Goal: Transaction & Acquisition: Purchase product/service

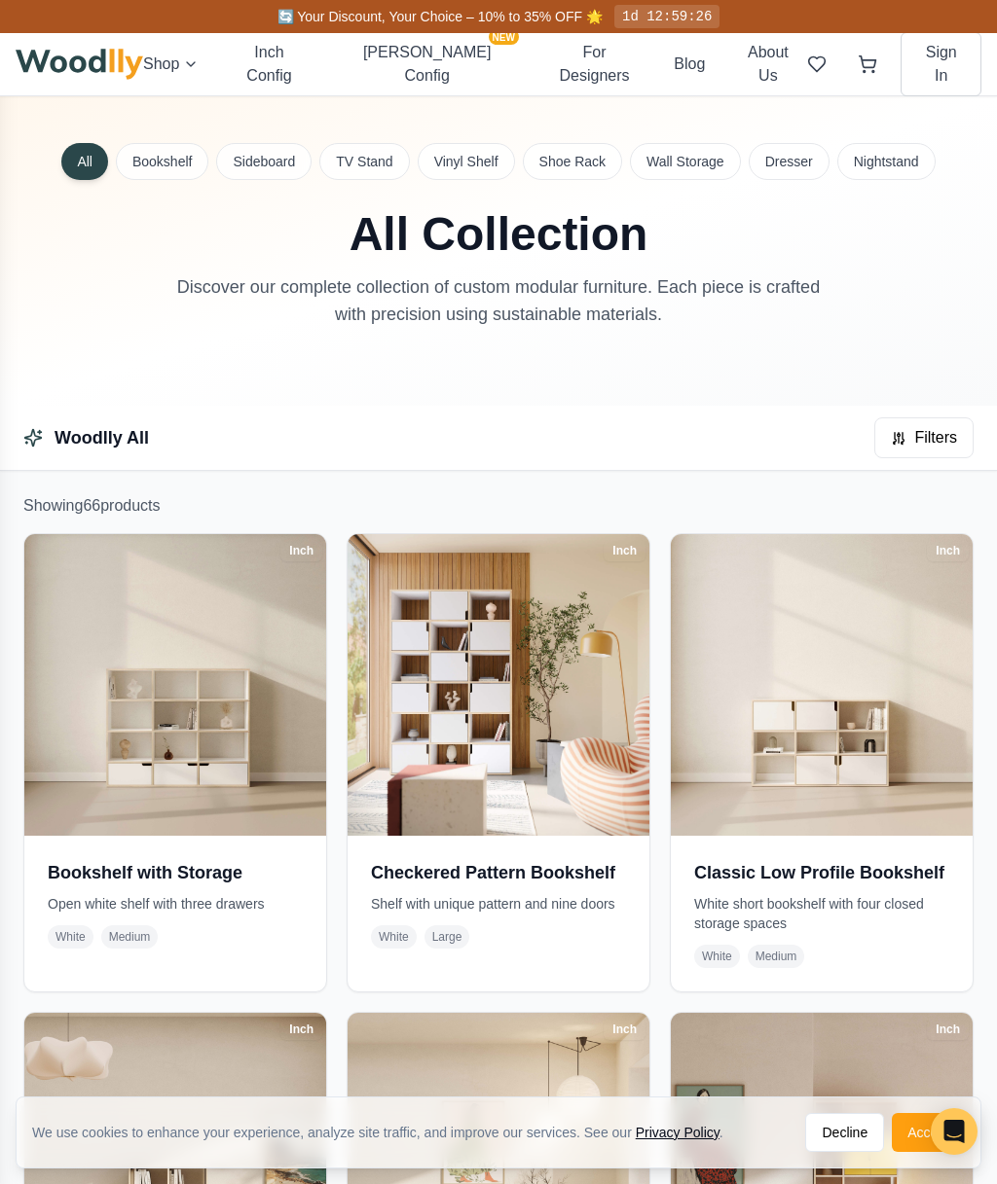
click at [266, 167] on button "Sideboard" at bounding box center [263, 161] width 95 height 37
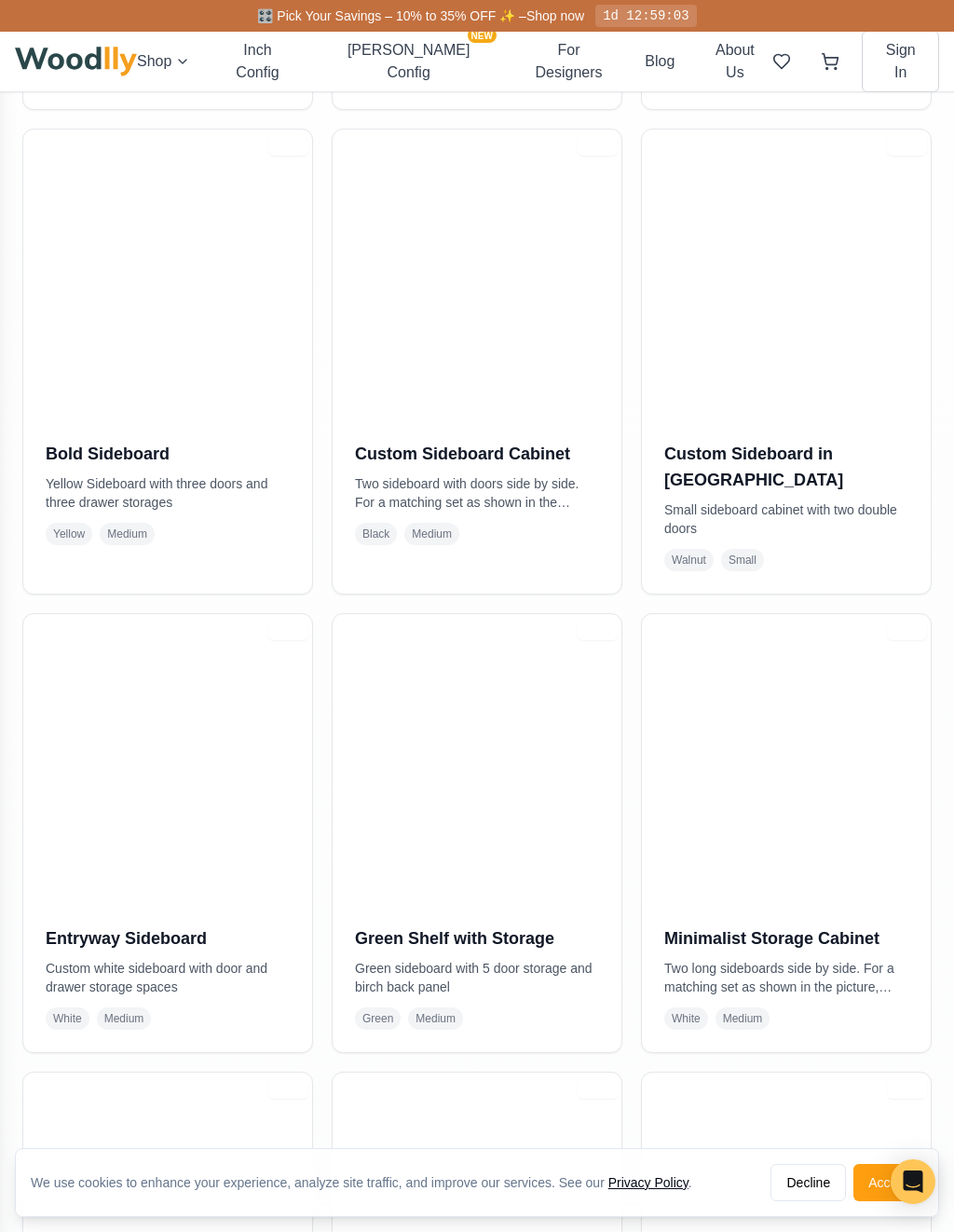
scroll to position [866, 0]
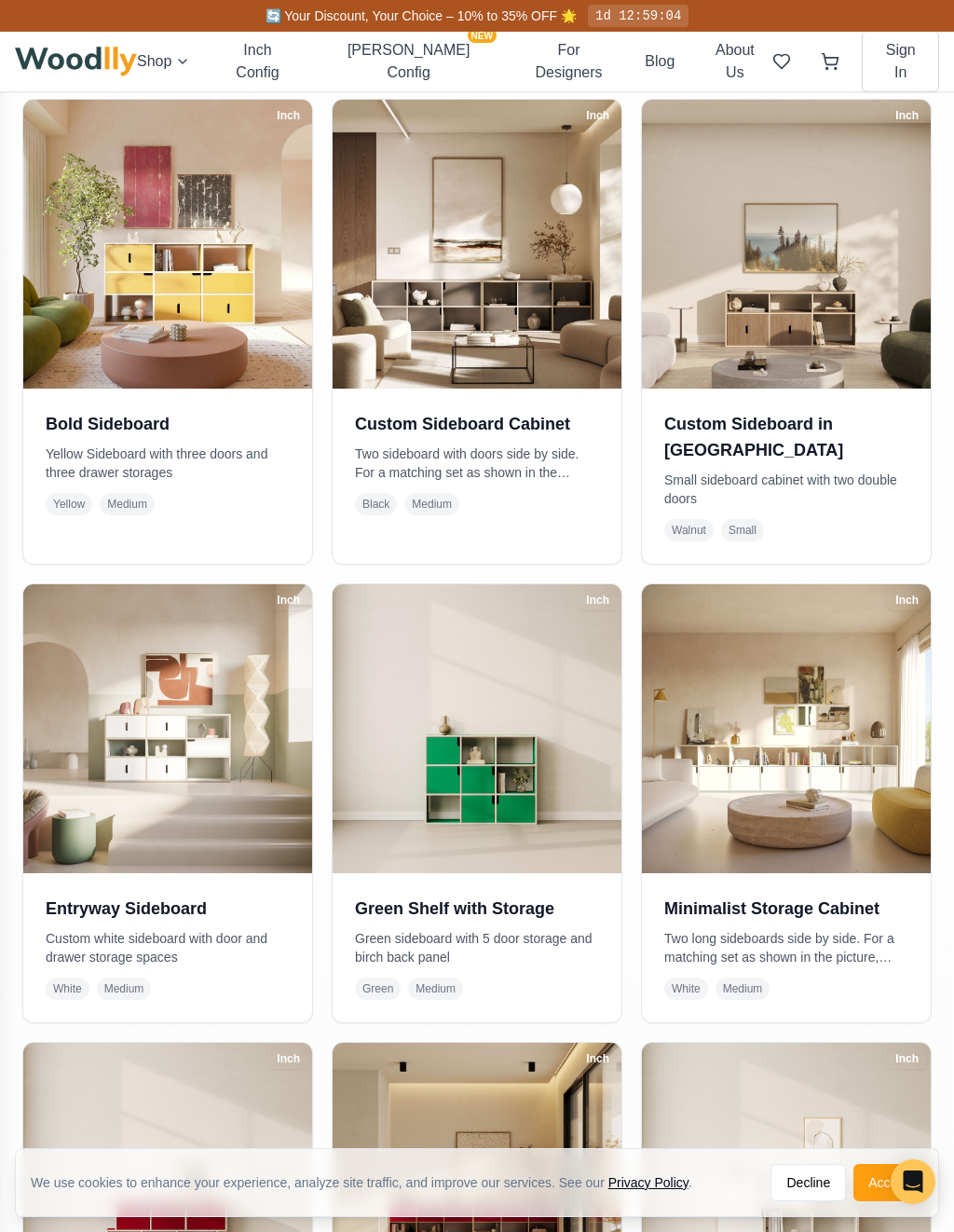
click at [859, 761] on img at bounding box center [787, 728] width 289 height 289
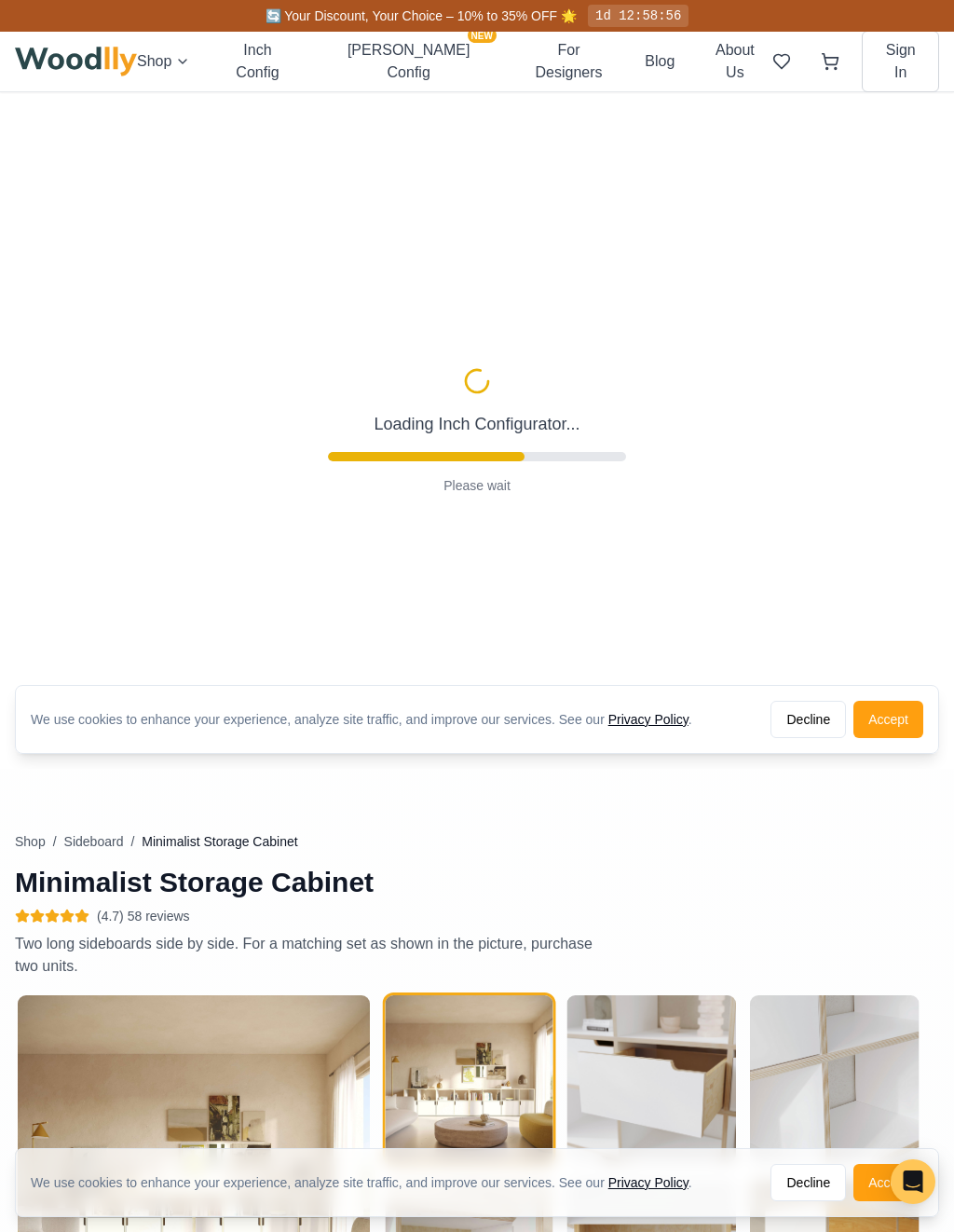
click at [898, 717] on button "Accept" at bounding box center [888, 719] width 70 height 37
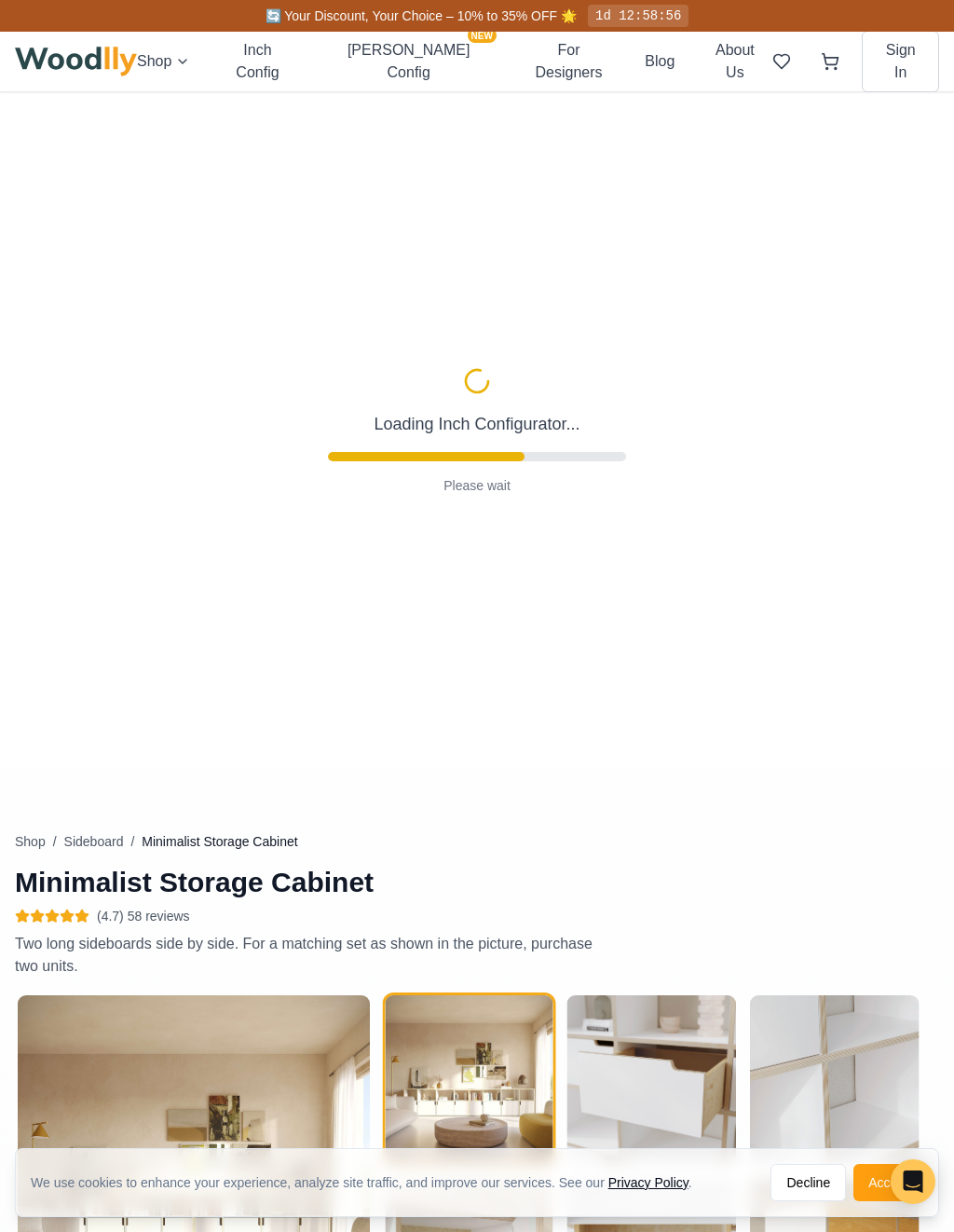
type input "72"
type input "2"
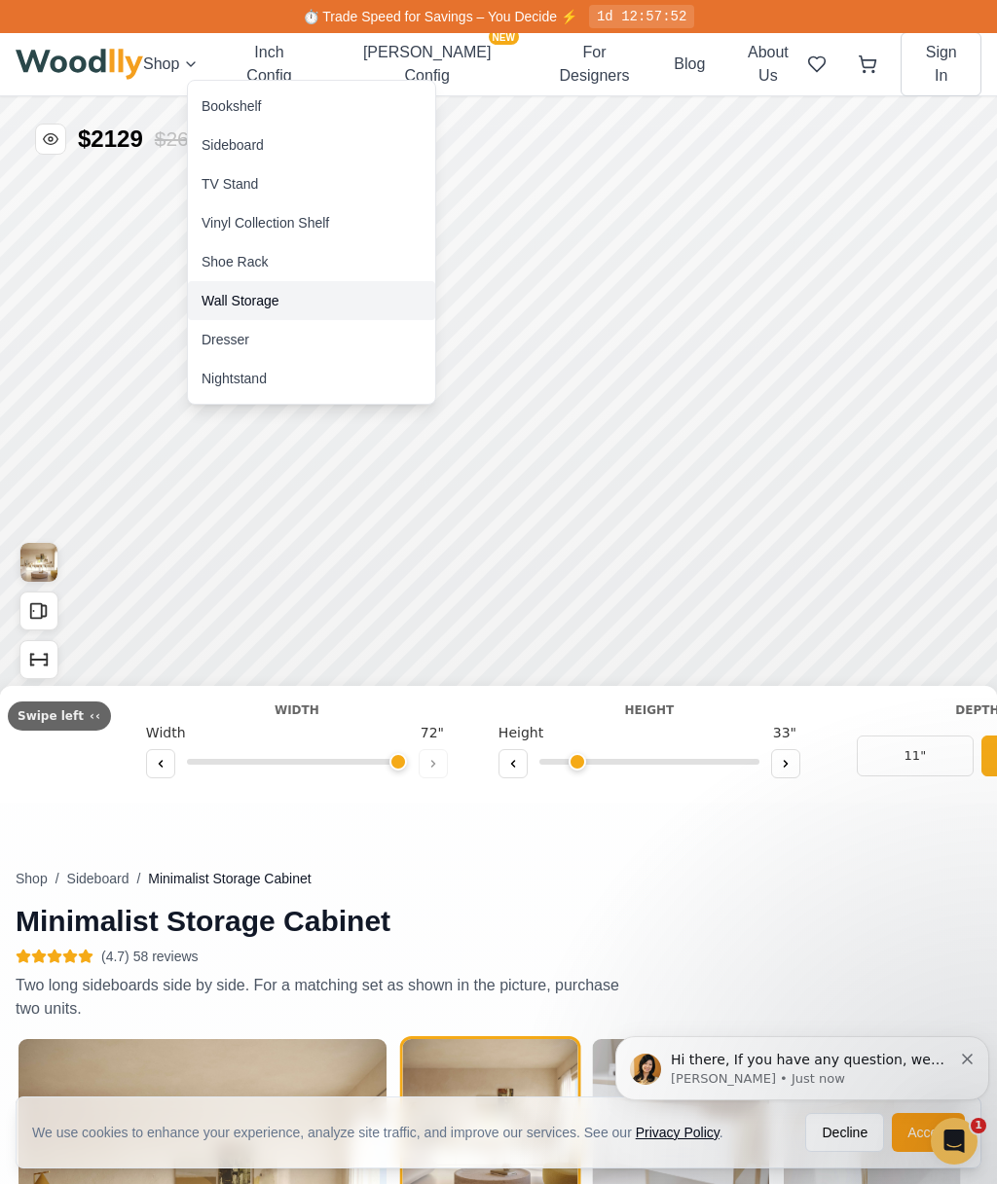
click at [259, 307] on div "Wall Storage" at bounding box center [240, 300] width 78 height 19
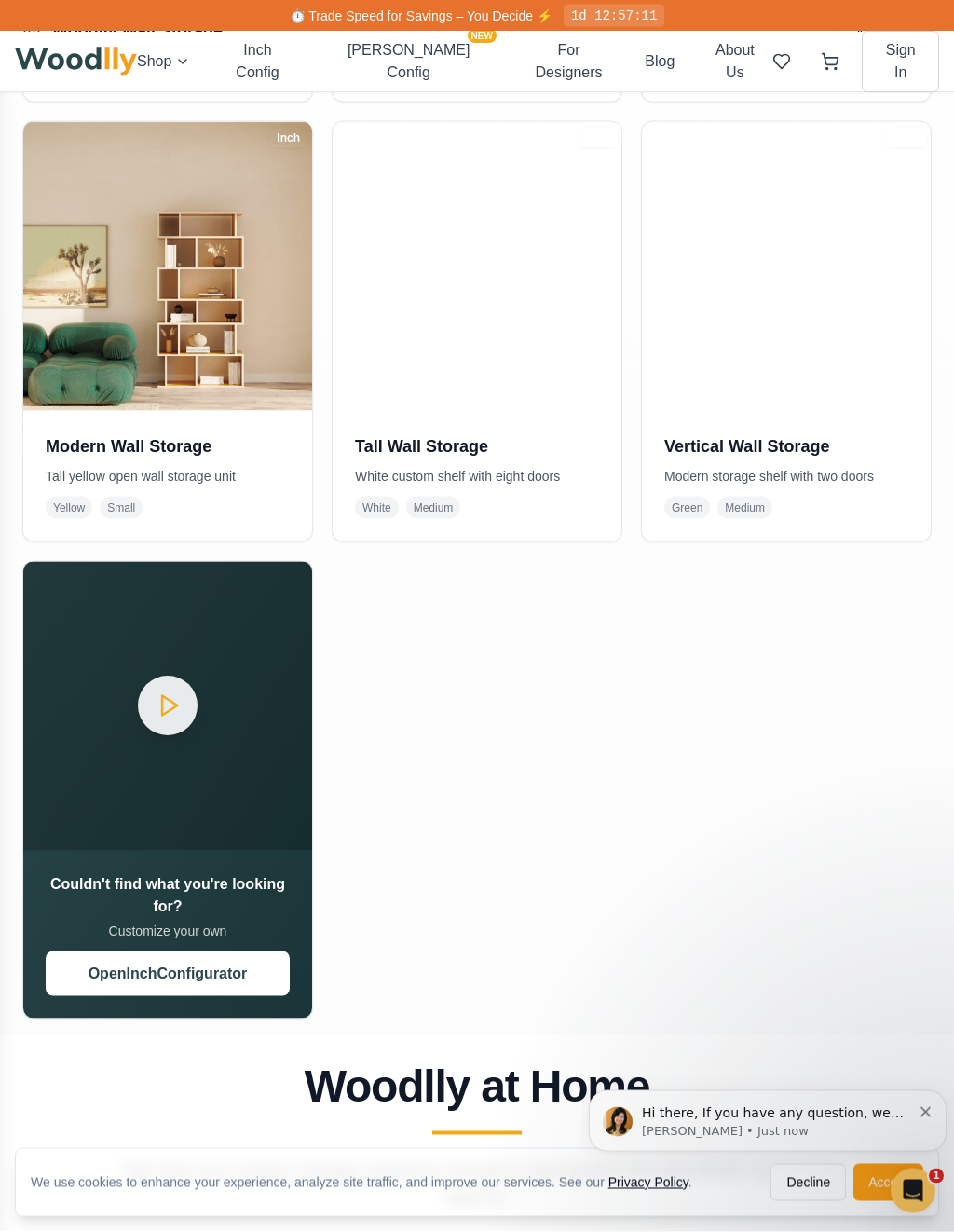
scroll to position [809, 0]
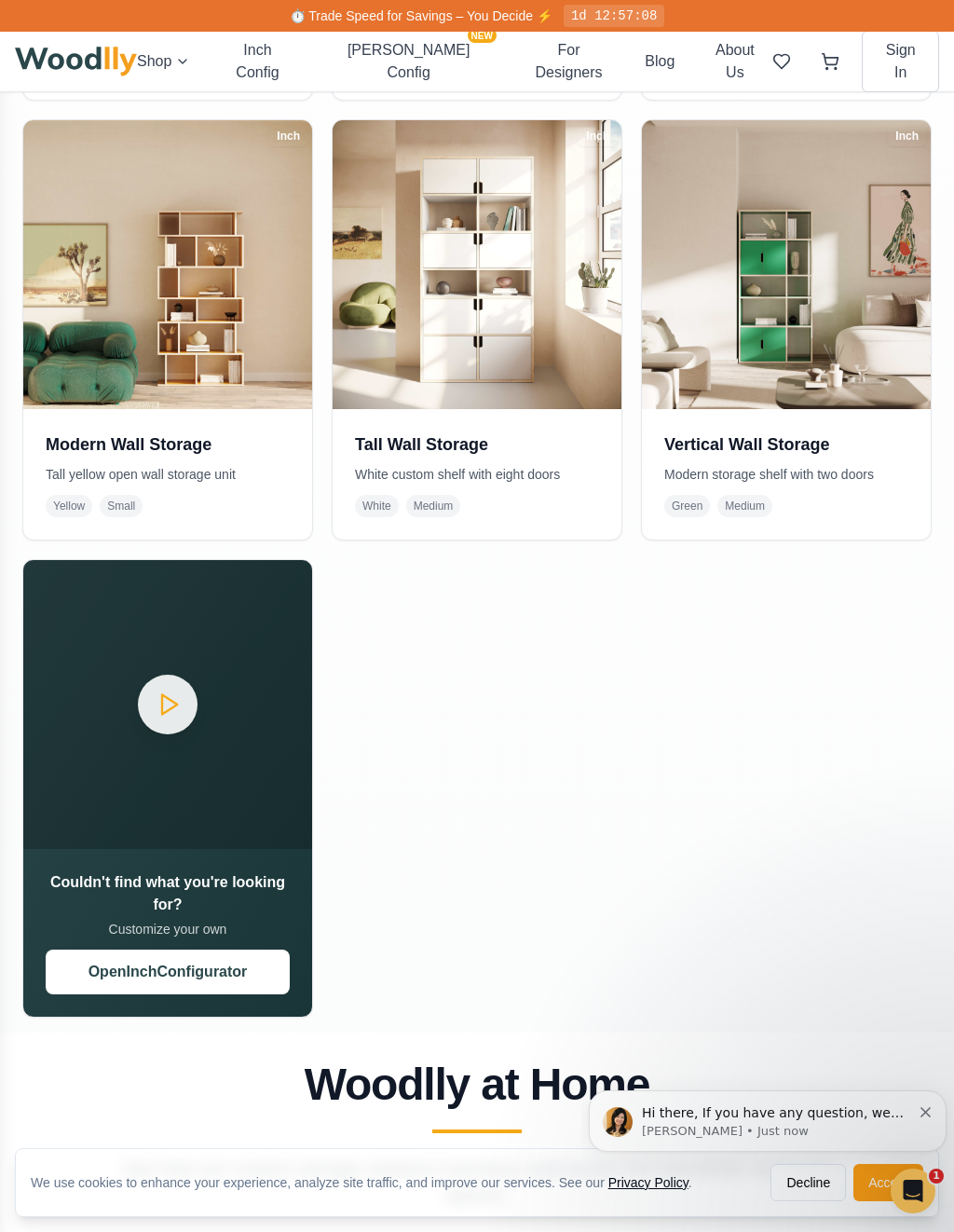
click at [191, 968] on button "Open Inch Configurator" at bounding box center [167, 972] width 244 height 45
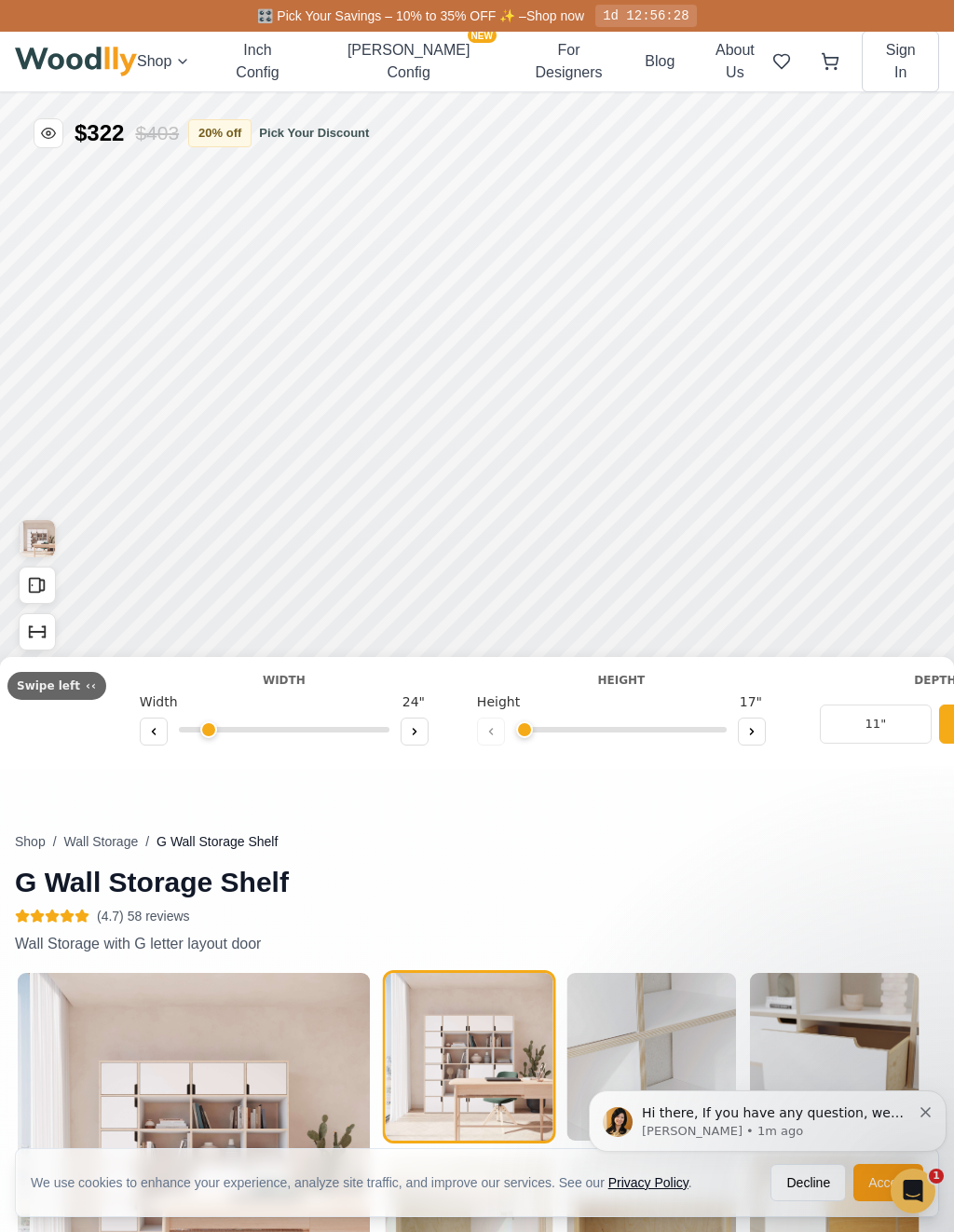
type input "72"
type input "6"
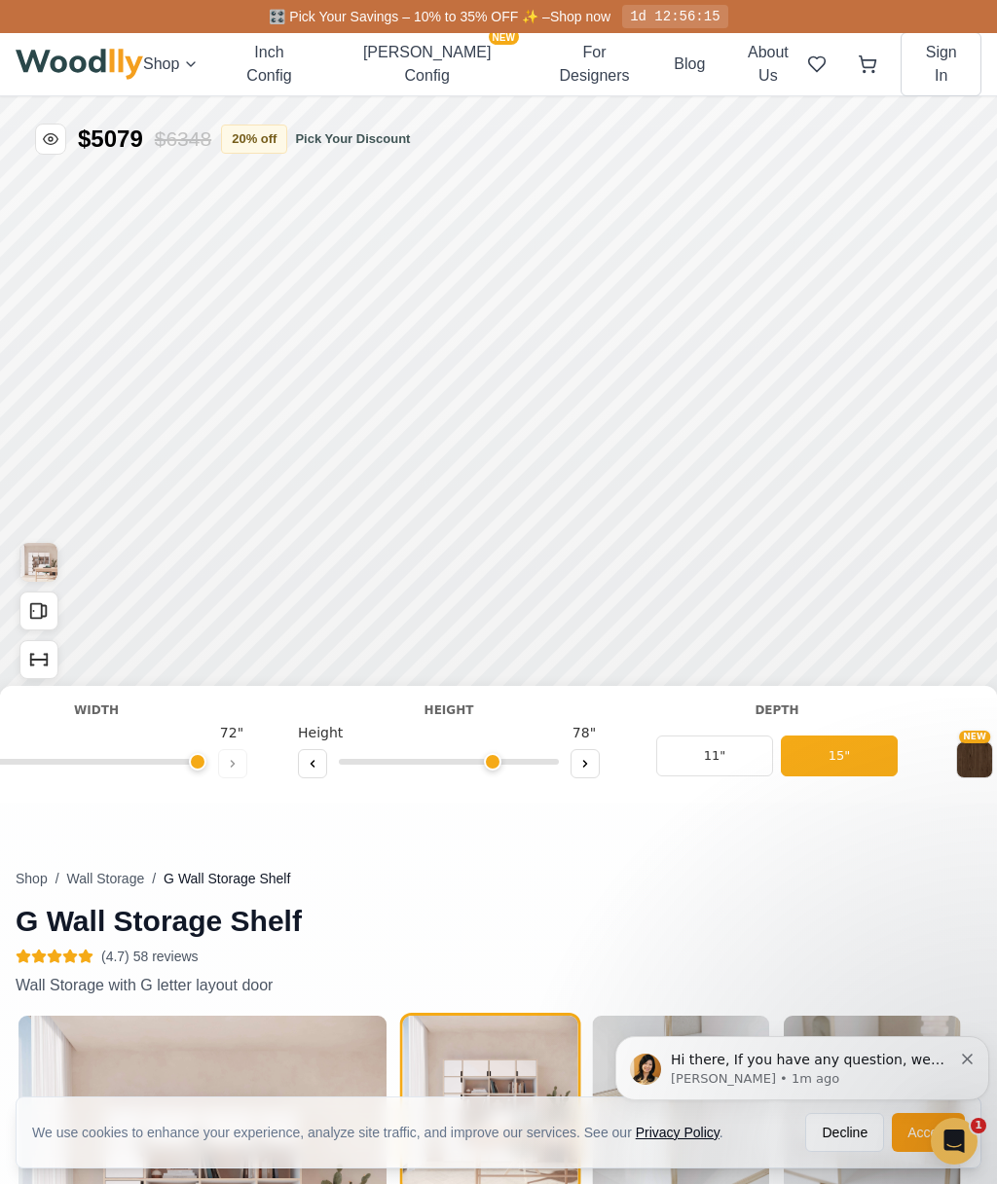
scroll to position [0, 88]
click at [855, 757] on button "15"" at bounding box center [841, 756] width 117 height 41
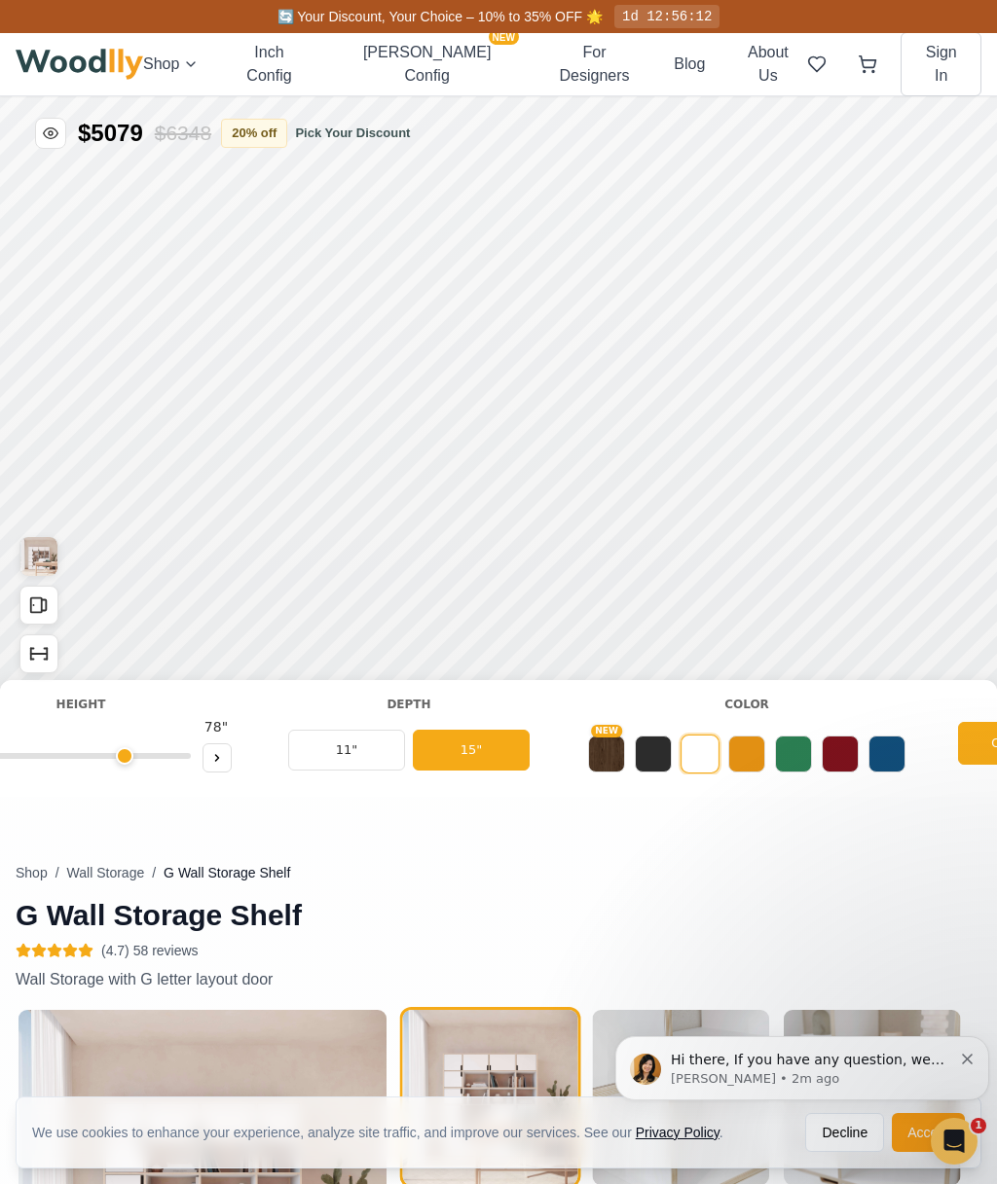
scroll to position [0, 0]
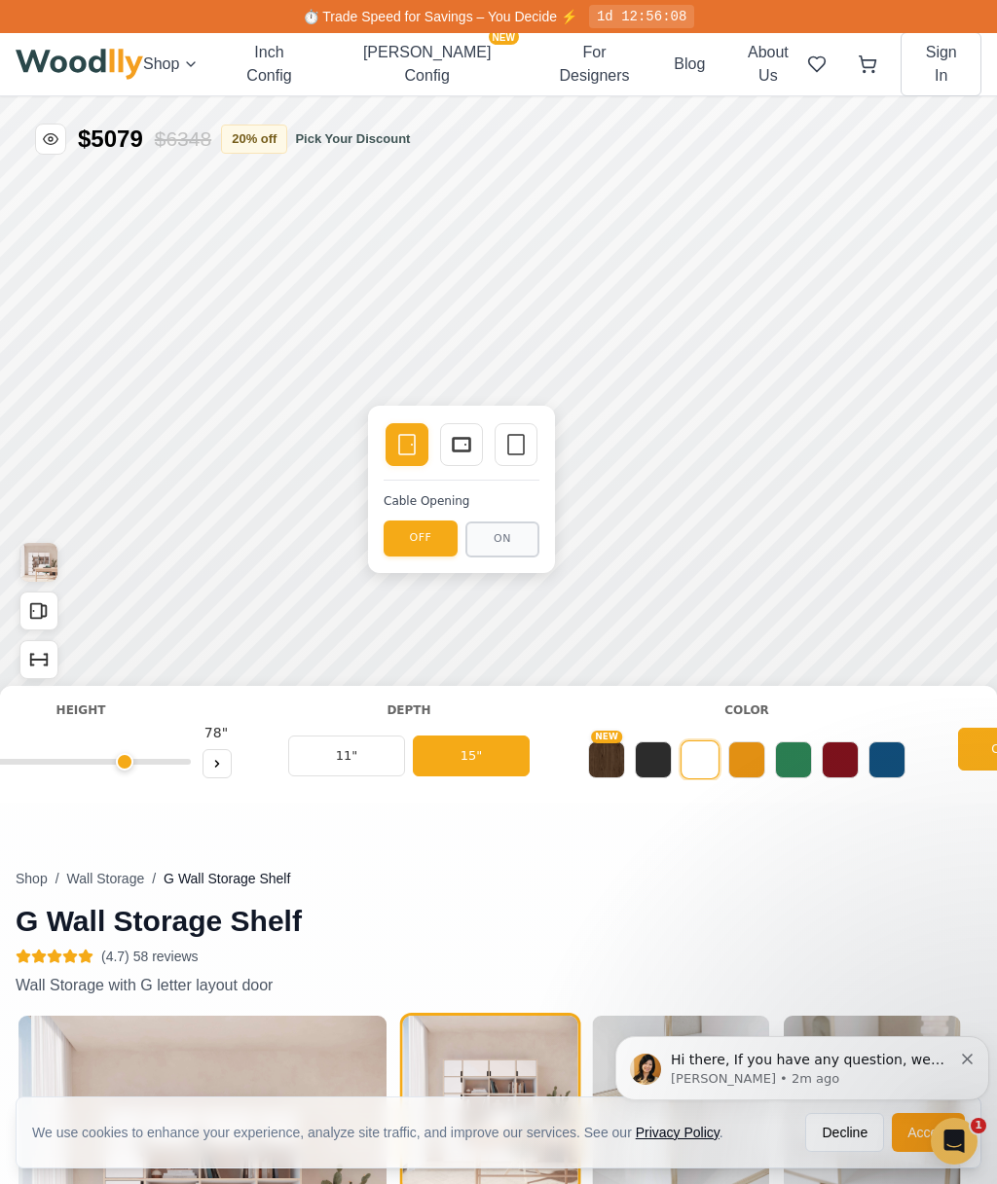
click at [514, 446] on icon at bounding box center [515, 444] width 23 height 23
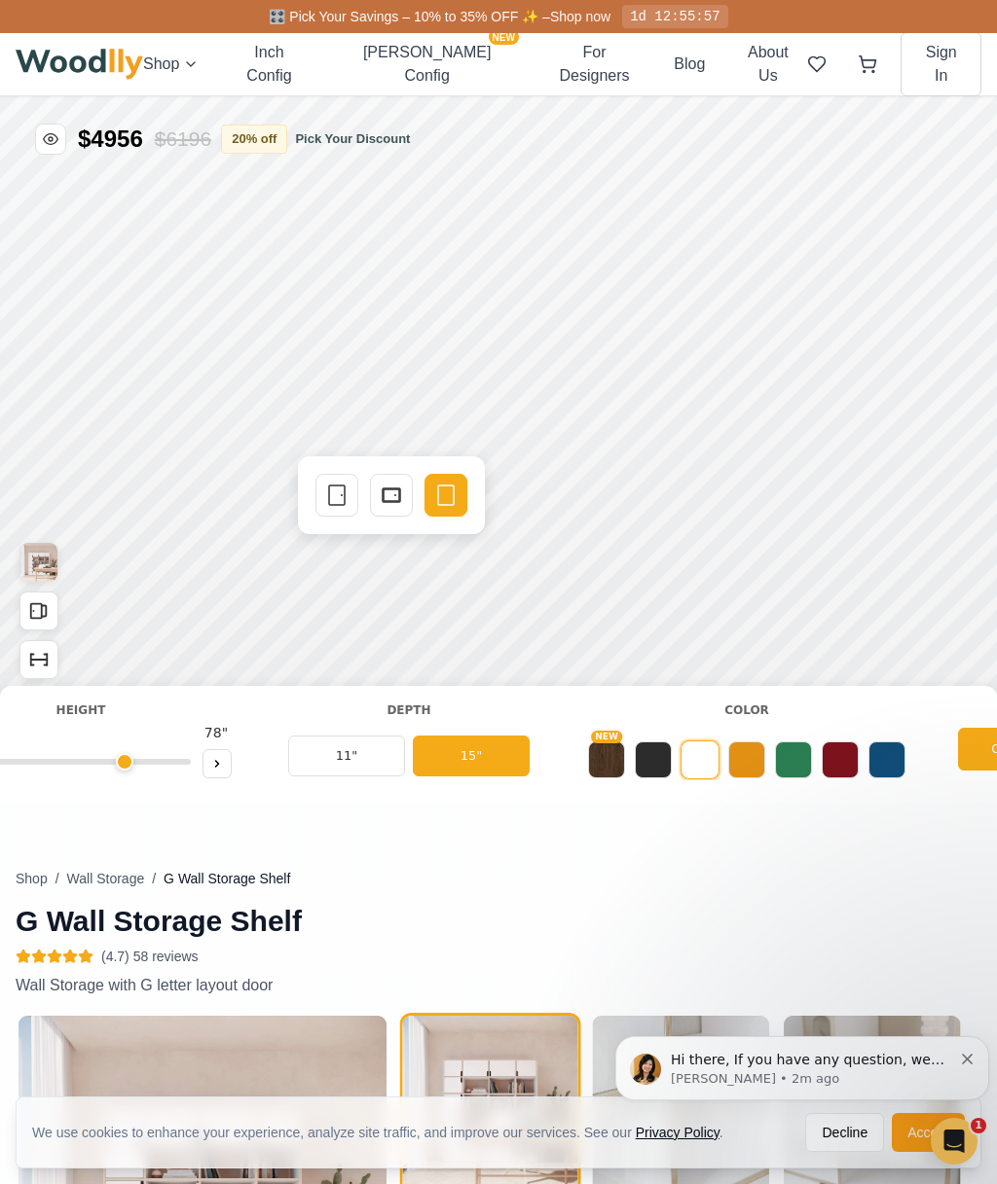
click at [397, 499] on icon at bounding box center [391, 495] width 23 height 23
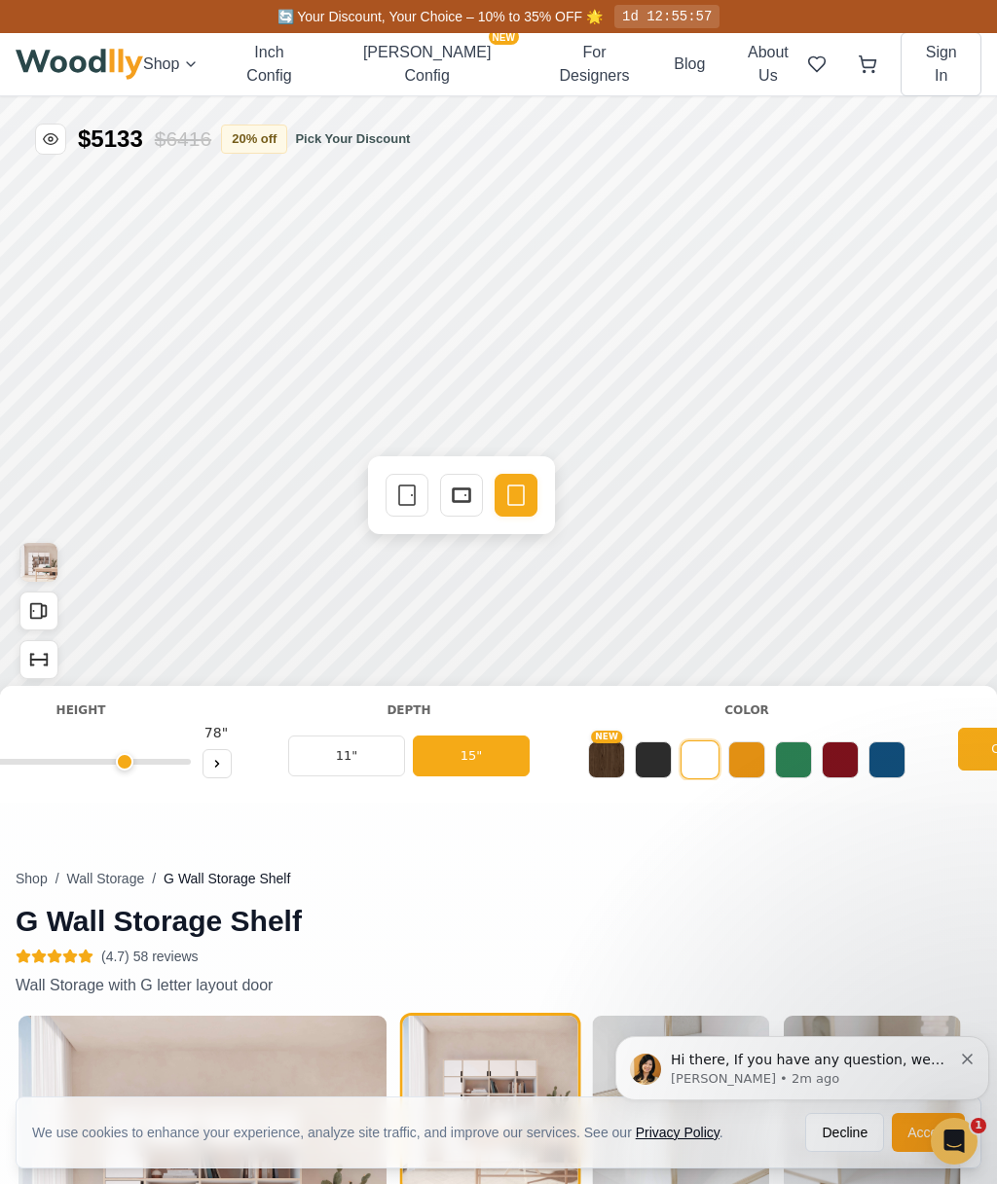
click at [458, 497] on icon at bounding box center [461, 495] width 23 height 23
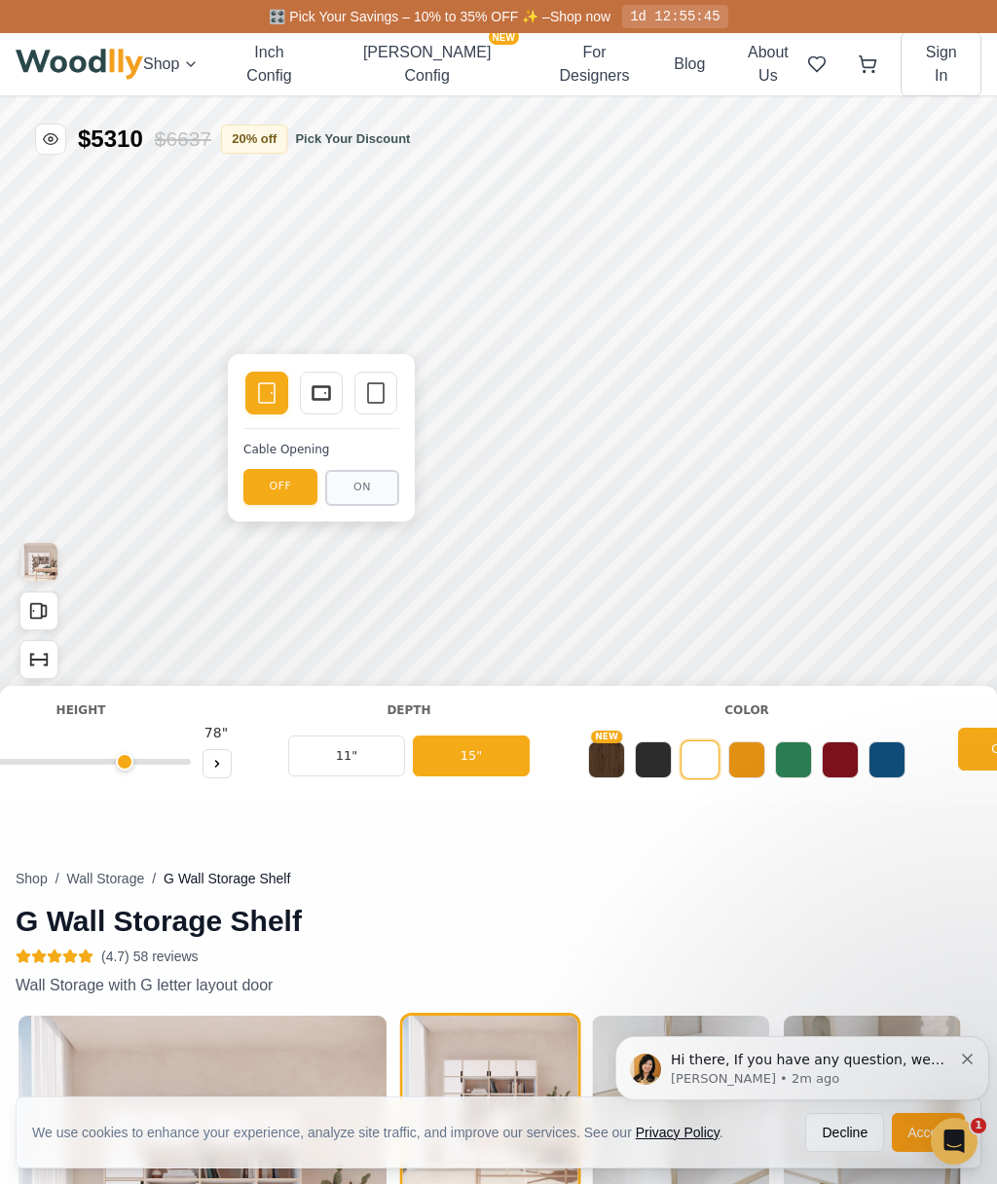
click at [377, 399] on icon at bounding box center [375, 393] width 23 height 23
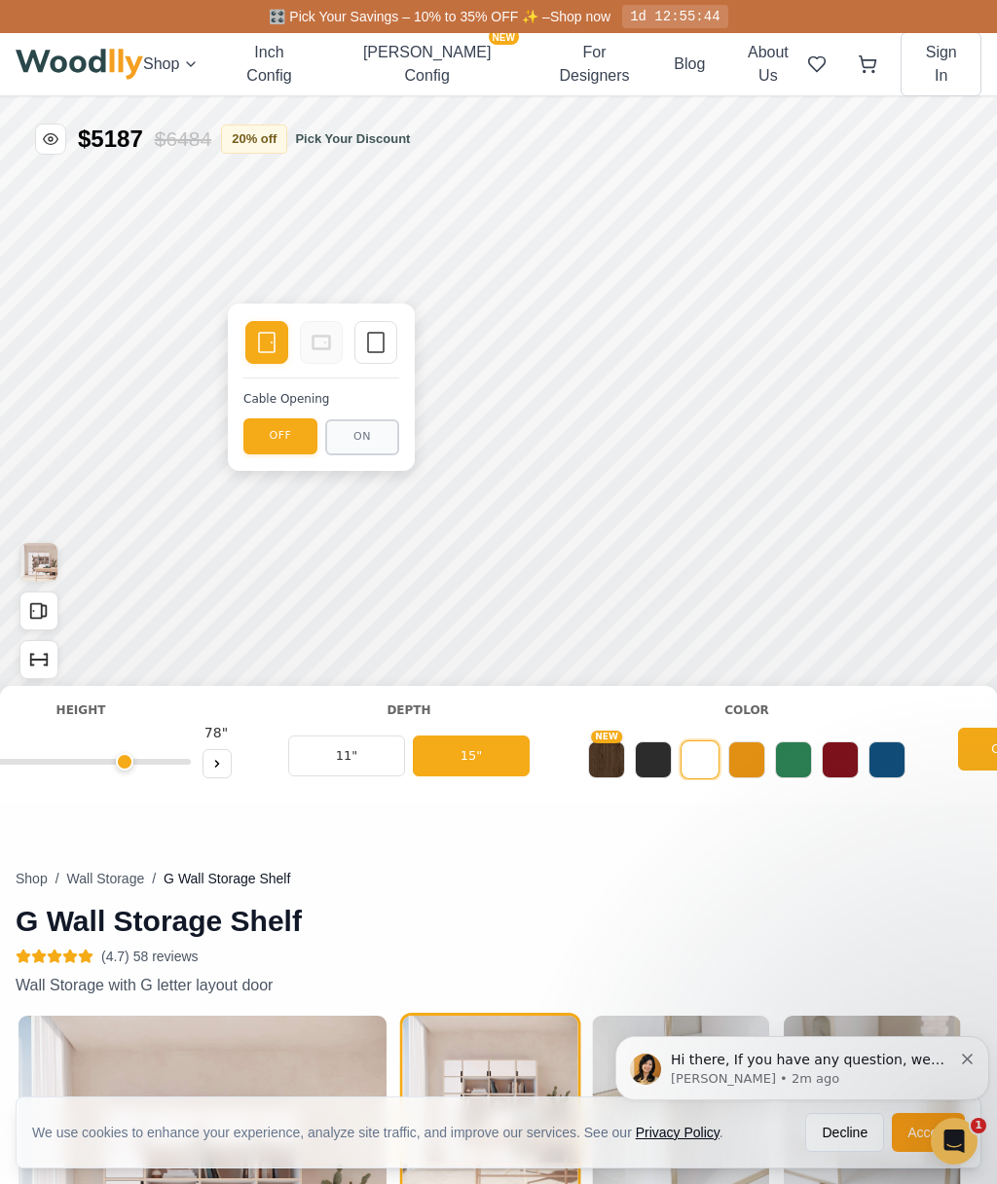
click at [377, 336] on icon at bounding box center [375, 342] width 23 height 23
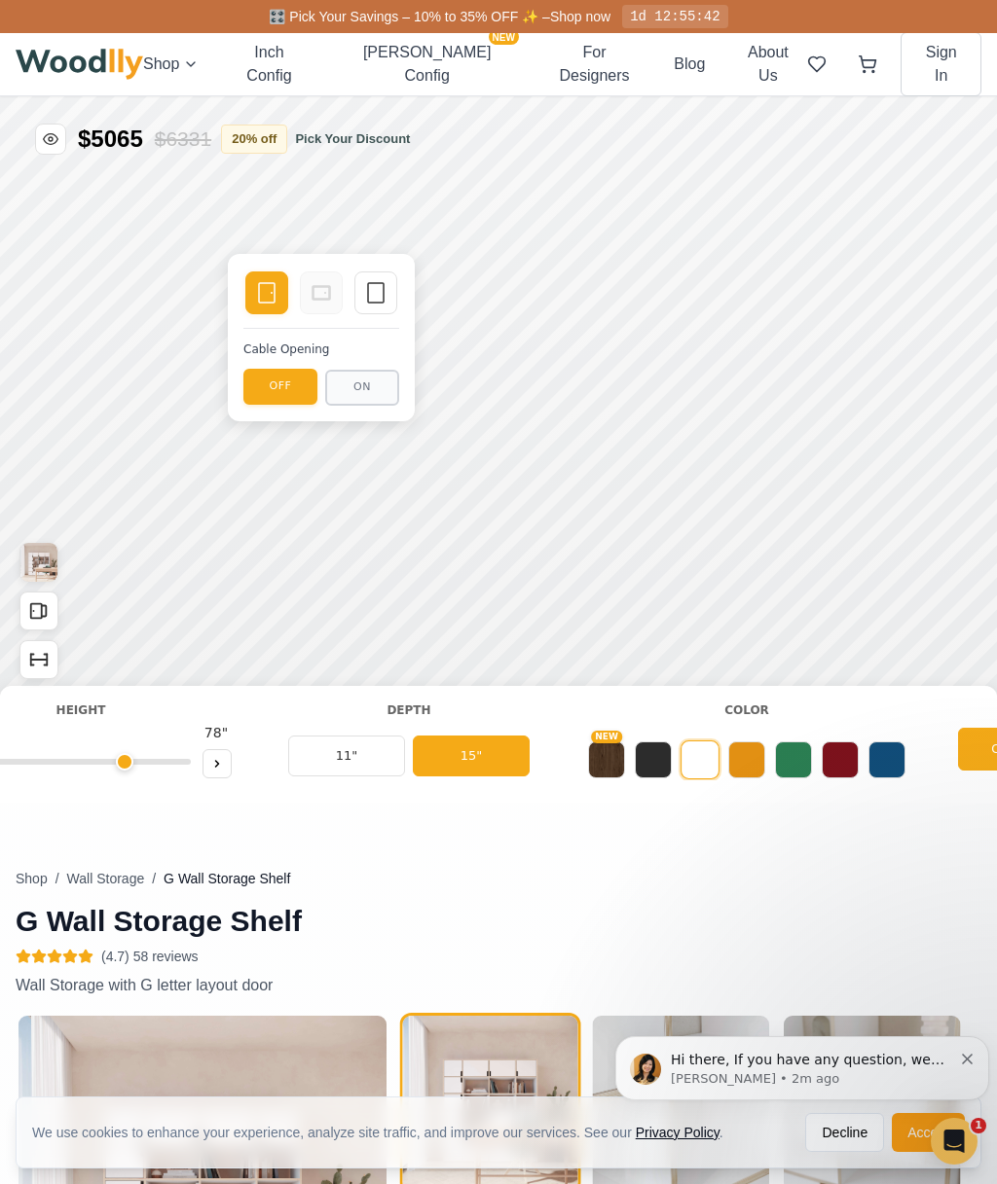
click at [379, 283] on rect at bounding box center [376, 292] width 16 height 19
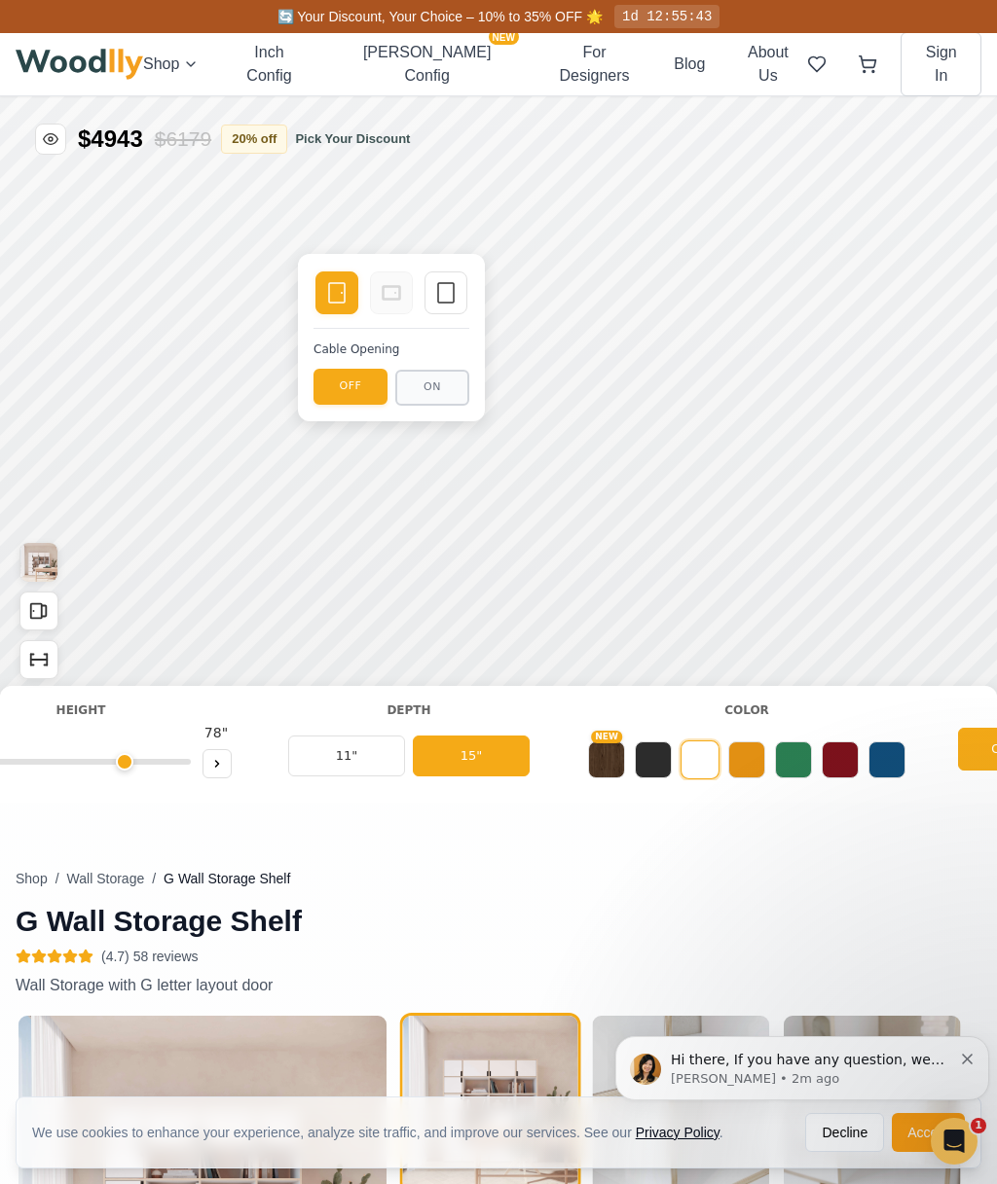
click at [450, 289] on icon at bounding box center [445, 292] width 23 height 23
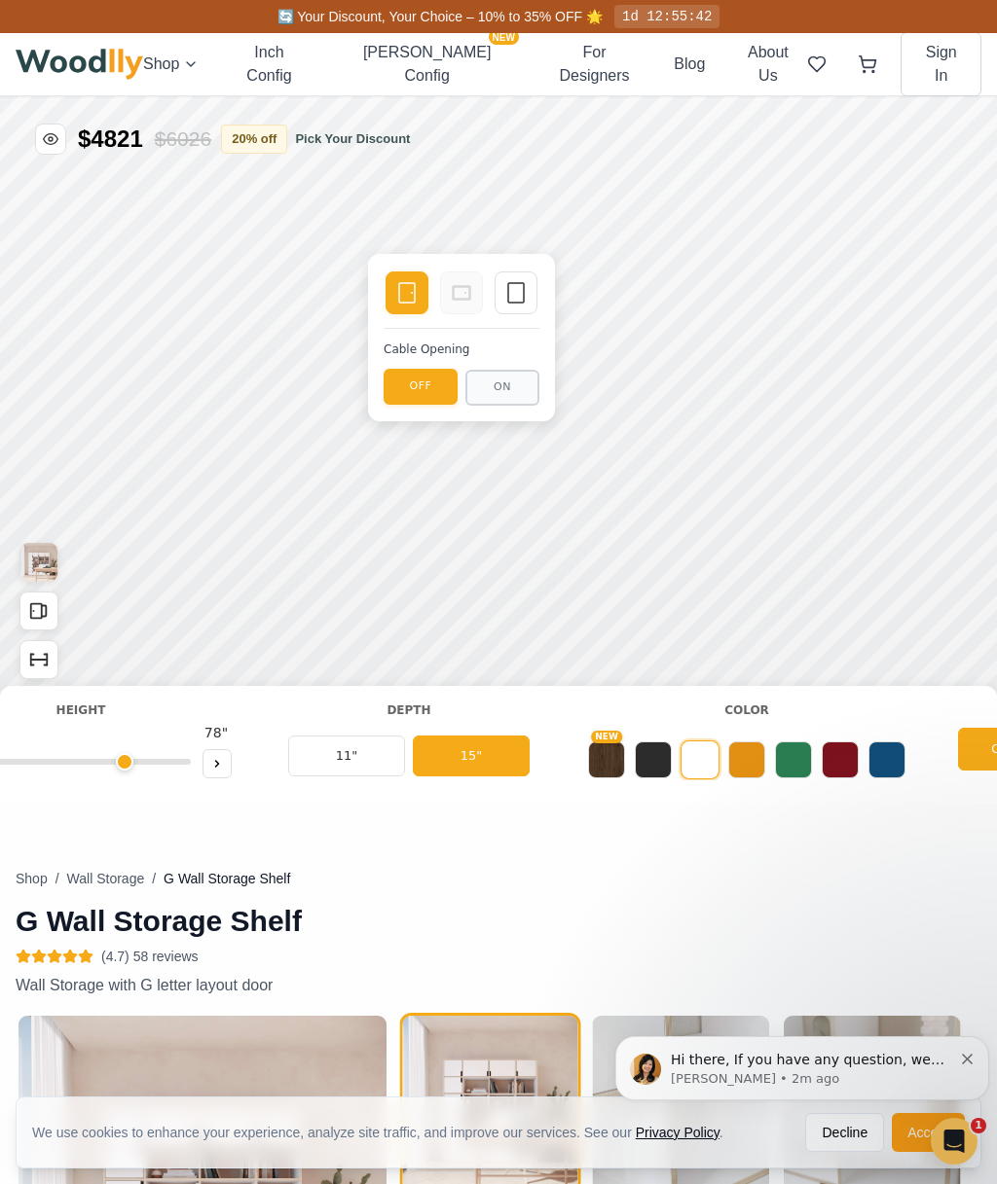
click at [511, 291] on icon at bounding box center [515, 292] width 23 height 23
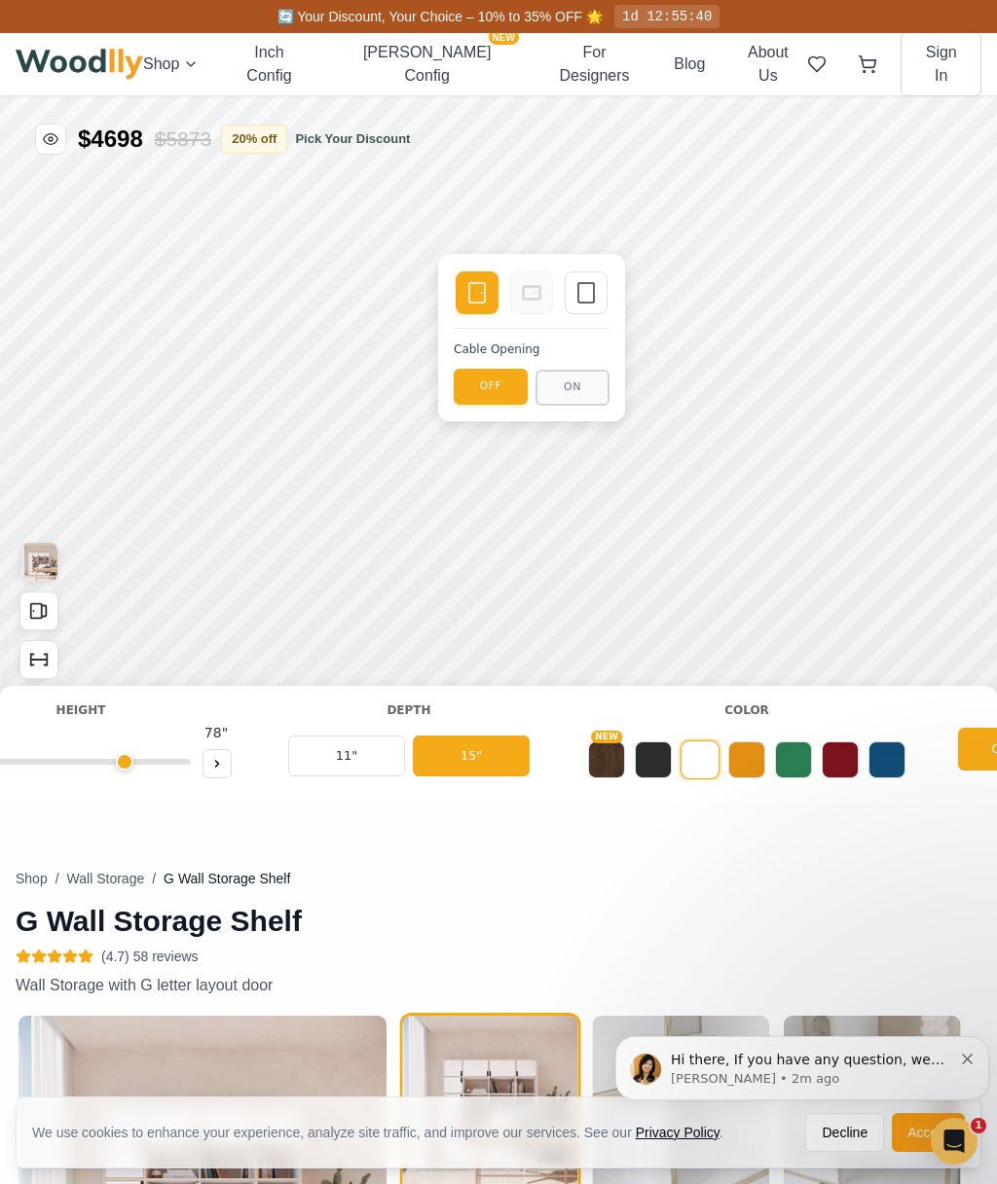
click at [583, 289] on icon at bounding box center [585, 292] width 23 height 23
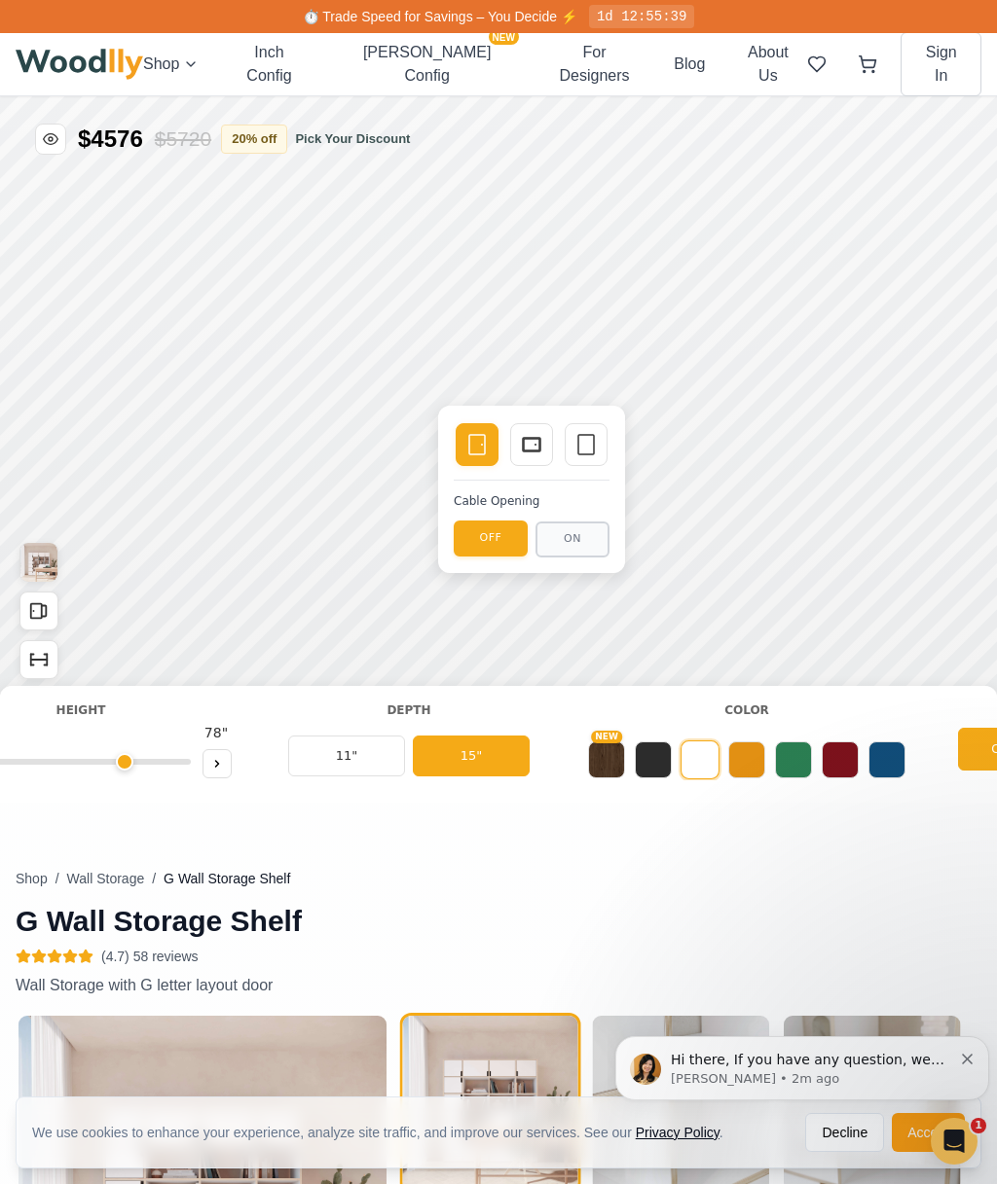
click at [582, 535] on button "ON" at bounding box center [572, 540] width 74 height 36
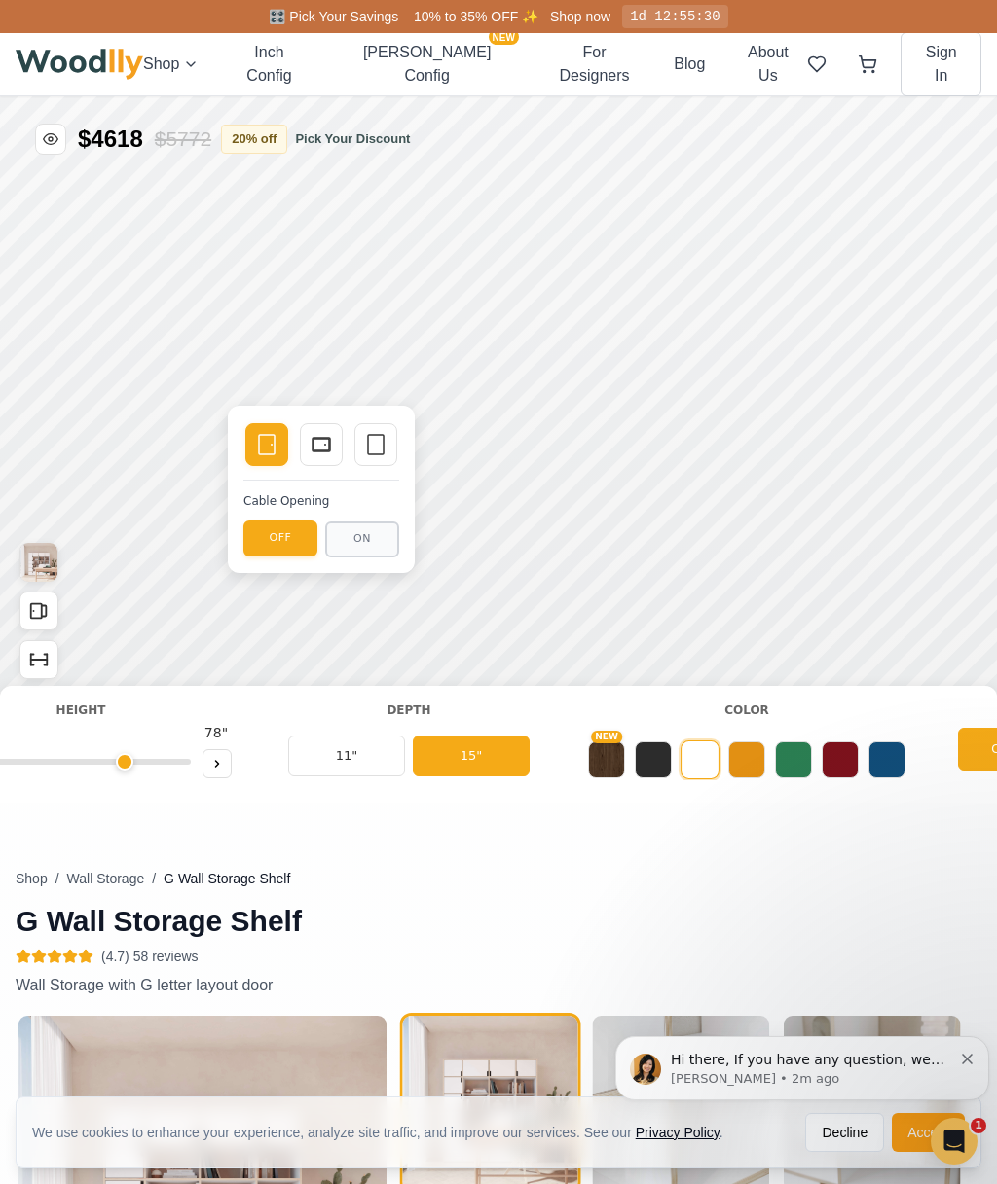
click at [380, 535] on button "ON" at bounding box center [362, 540] width 74 height 36
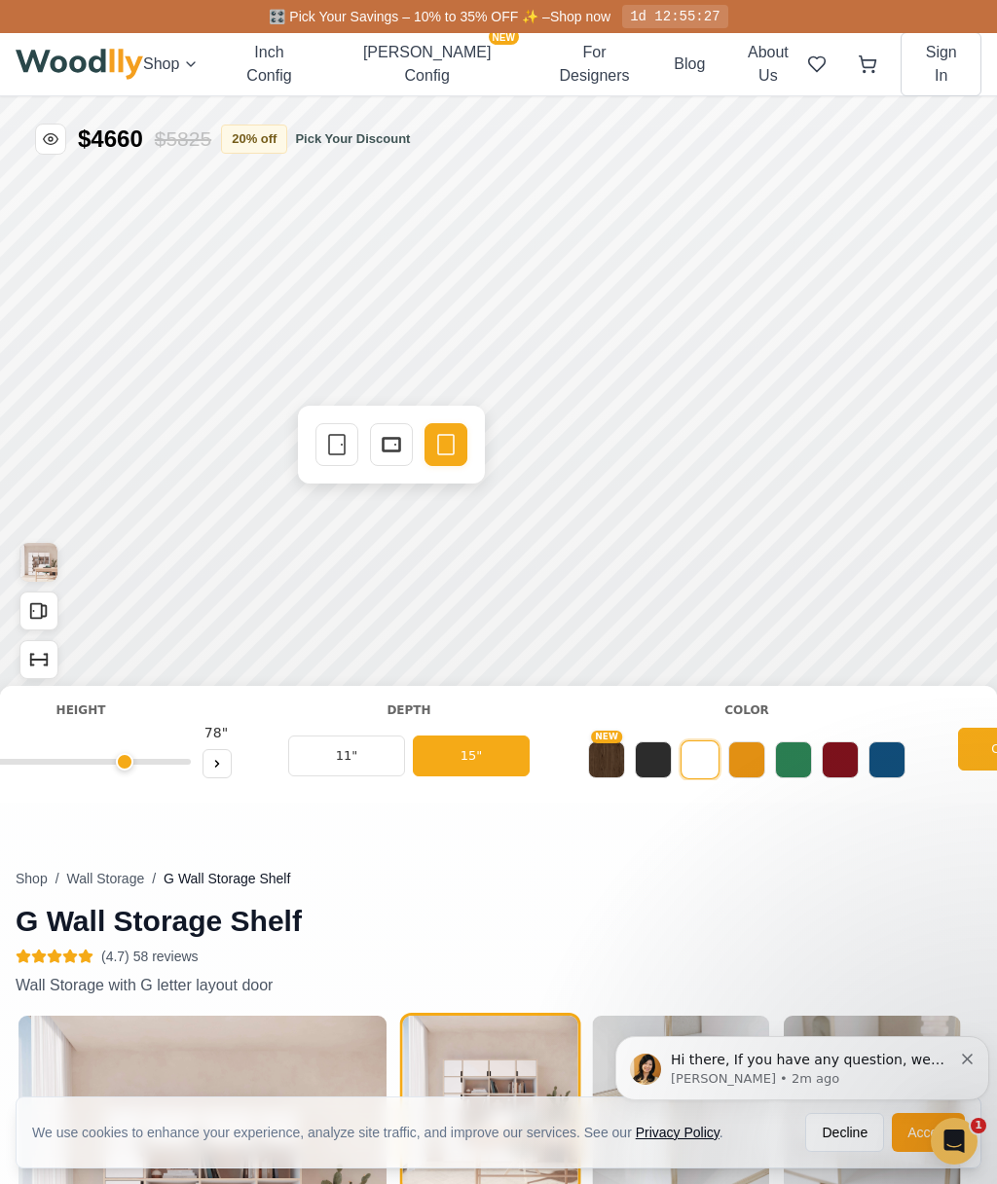
click at [393, 448] on icon at bounding box center [391, 444] width 23 height 23
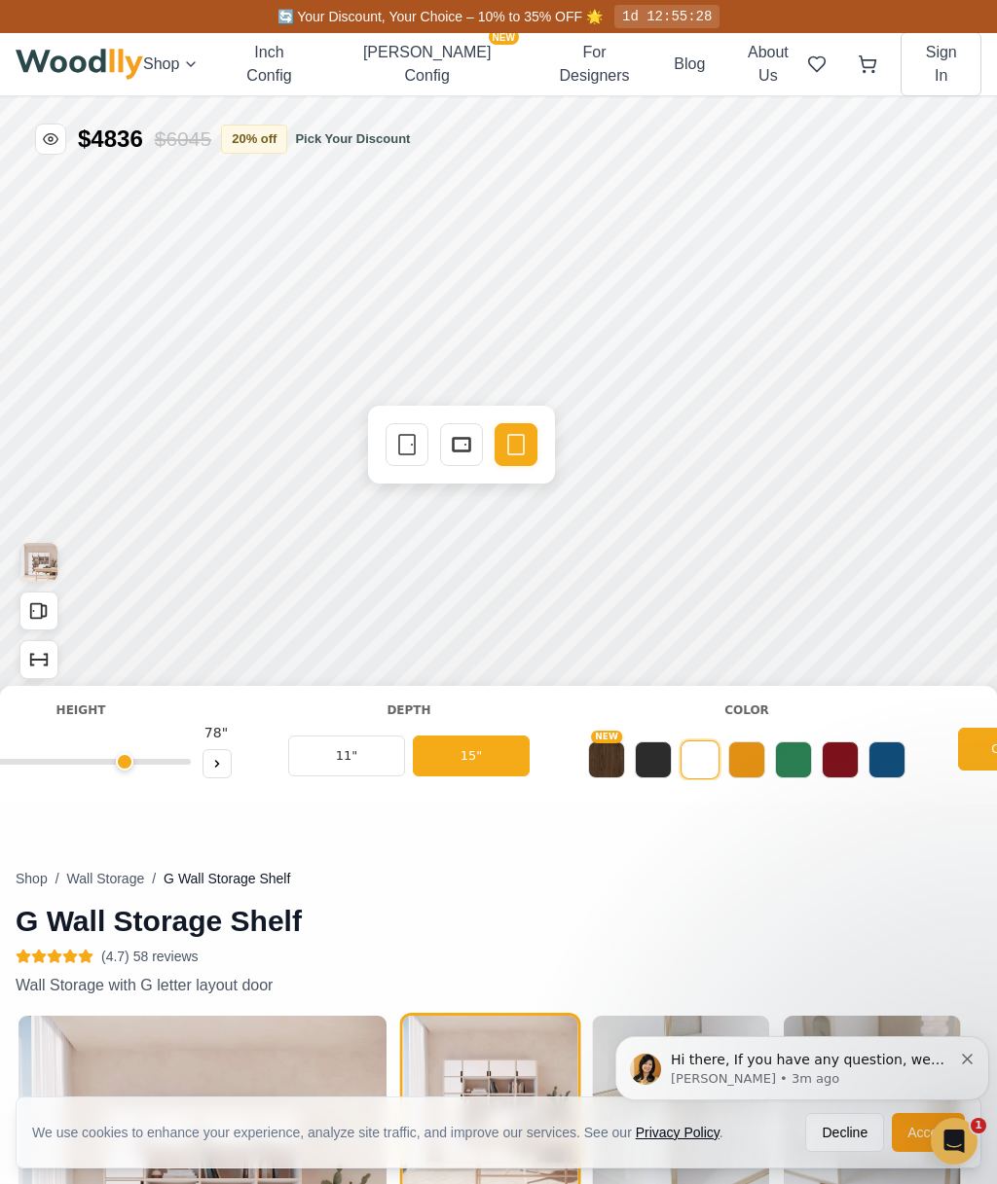
click at [464, 454] on icon at bounding box center [461, 444] width 23 height 23
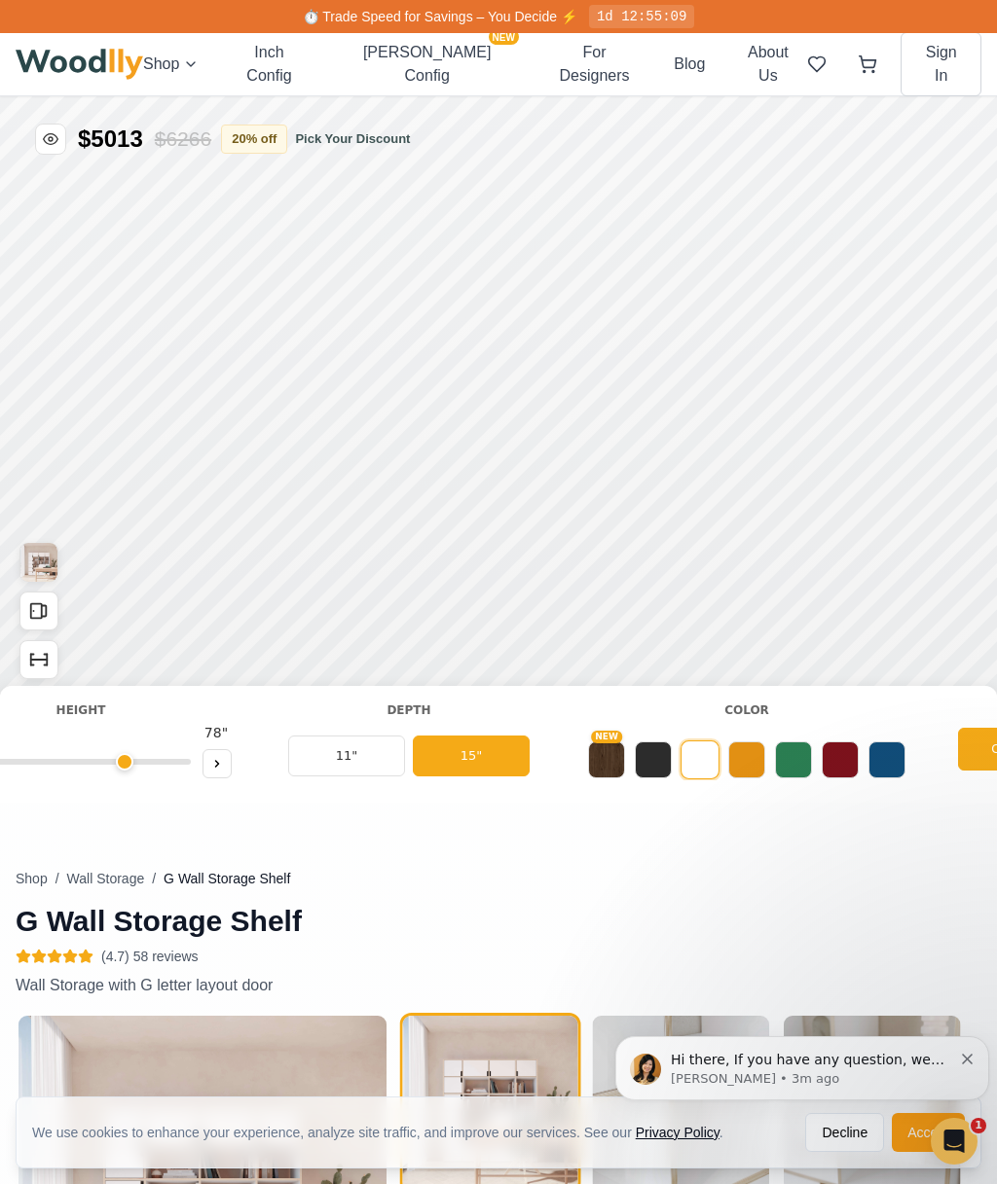
click at [32, 558] on img "View Gallery" at bounding box center [38, 562] width 37 height 39
click at [758, 770] on button at bounding box center [746, 760] width 37 height 37
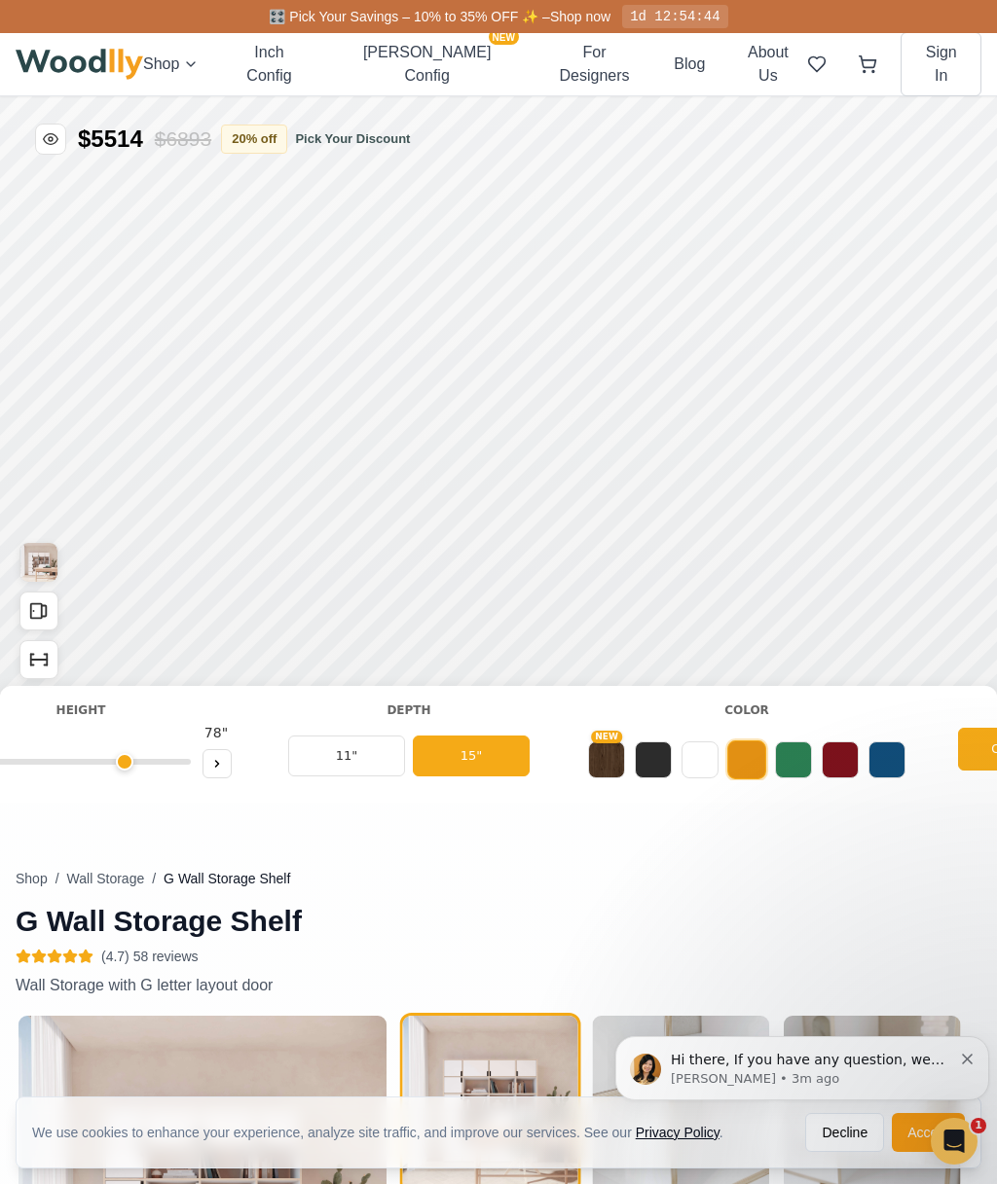
click at [707, 764] on button at bounding box center [699, 760] width 37 height 37
